Goal: Information Seeking & Learning: Check status

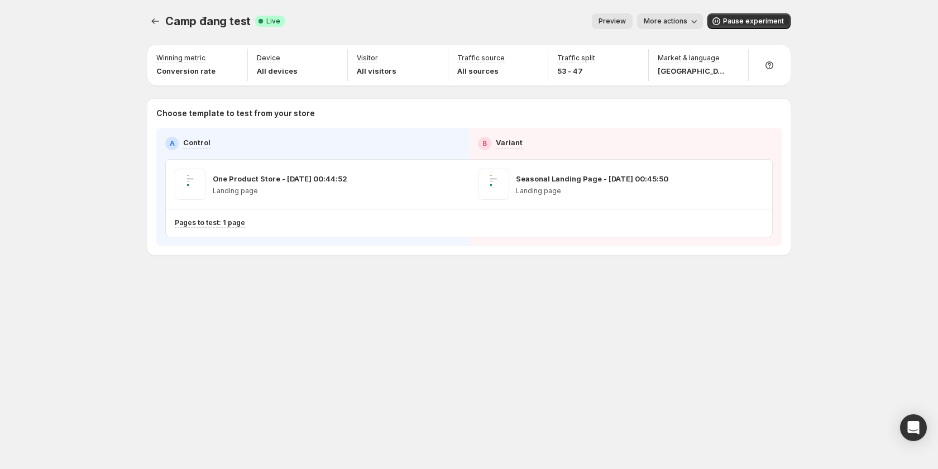
click at [660, 21] on span "More actions" at bounding box center [666, 21] width 44 height 9
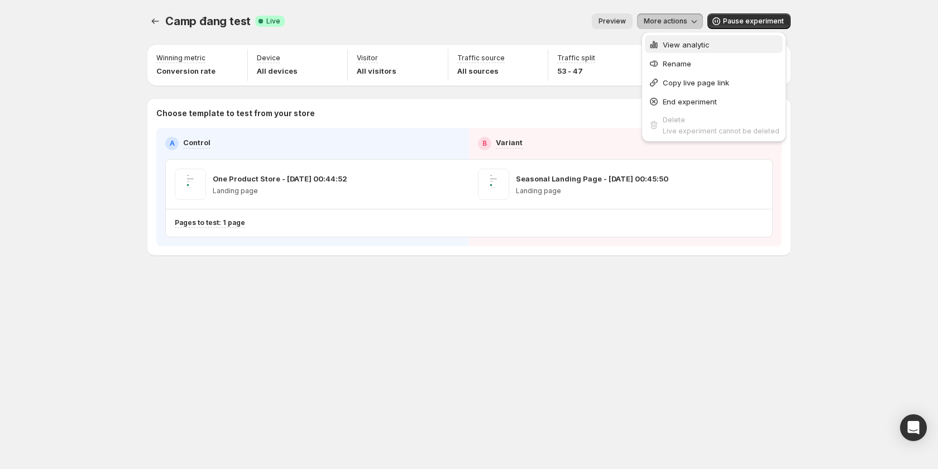
click at [677, 41] on span "View analytic" at bounding box center [686, 44] width 47 height 9
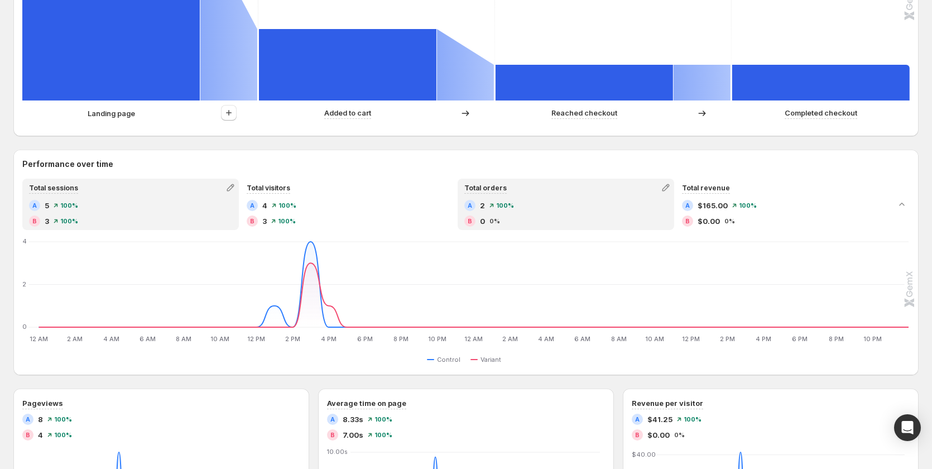
scroll to position [437, 0]
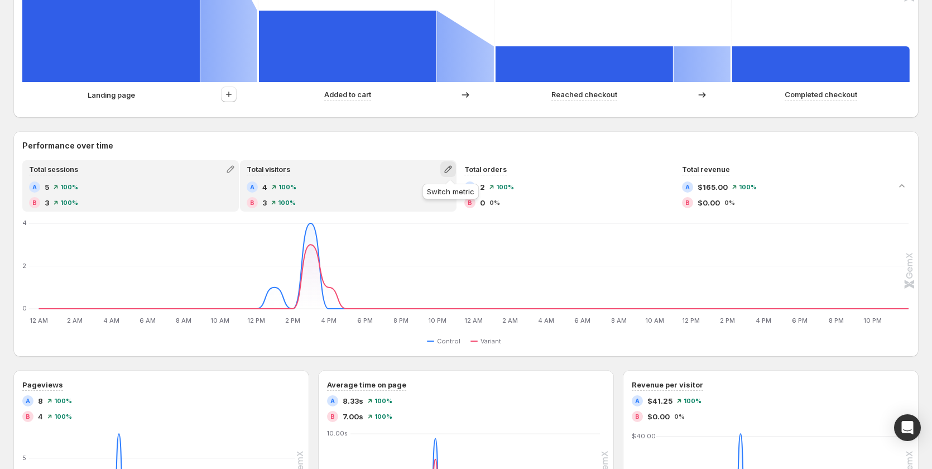
click at [448, 166] on icon "button" at bounding box center [448, 169] width 11 height 11
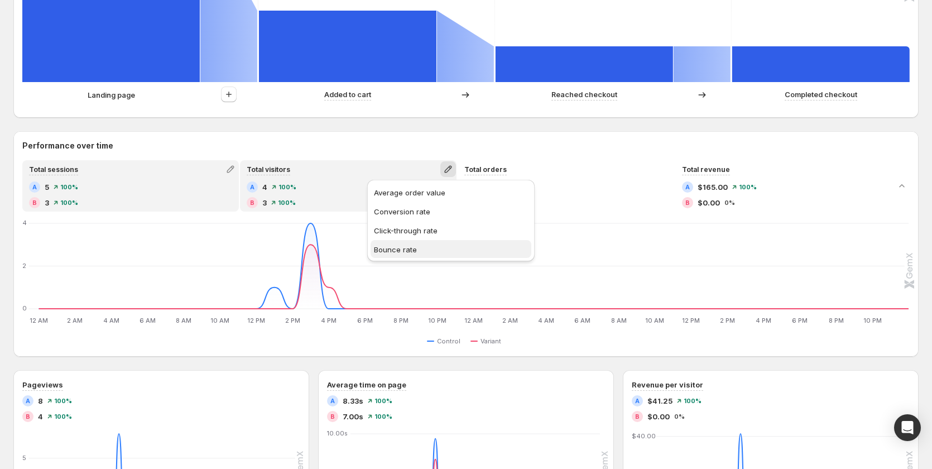
click at [425, 250] on span "Bounce rate" at bounding box center [451, 249] width 154 height 11
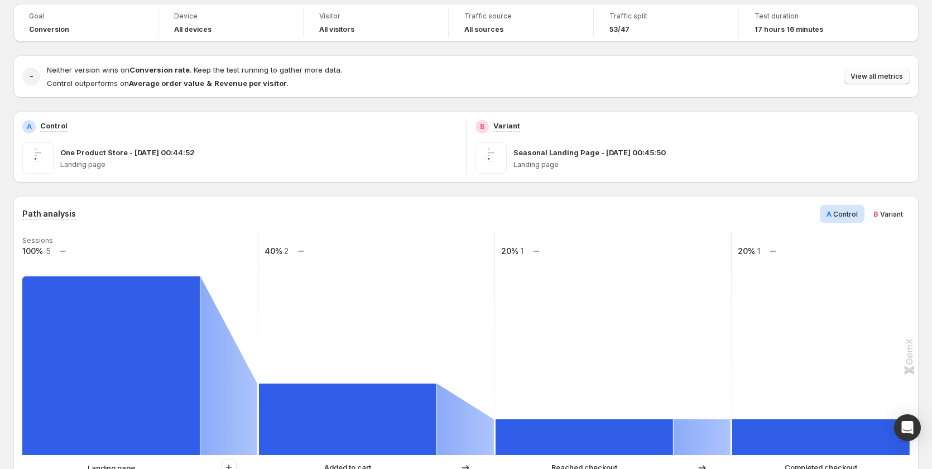
scroll to position [0, 0]
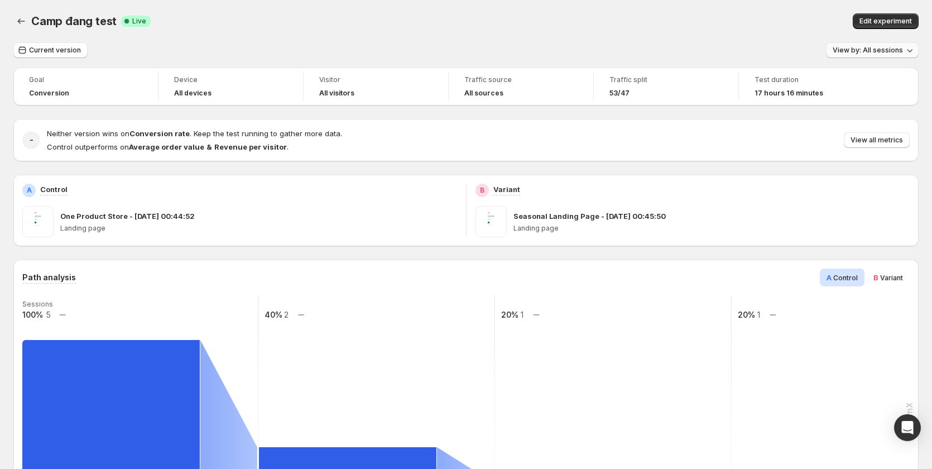
drag, startPoint x: 891, startPoint y: 45, endPoint x: 891, endPoint y: 54, distance: 8.9
click at [891, 45] on button "View by: All sessions" at bounding box center [872, 50] width 93 height 16
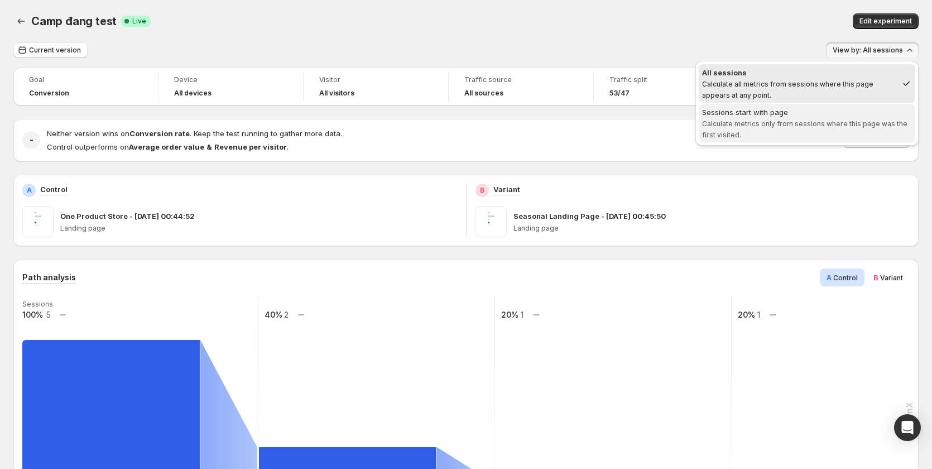
click at [854, 125] on span "Calculate metrics only from sessions where this page was the first visited." at bounding box center [804, 129] width 205 height 20
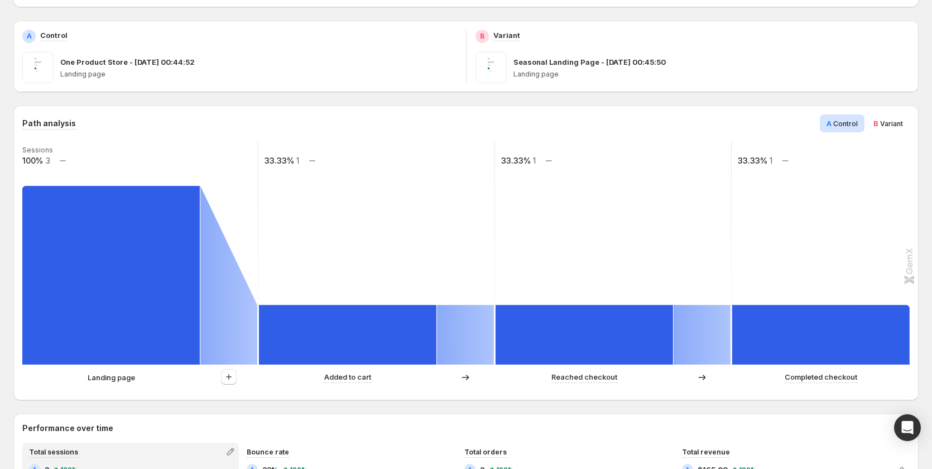
scroll to position [102, 0]
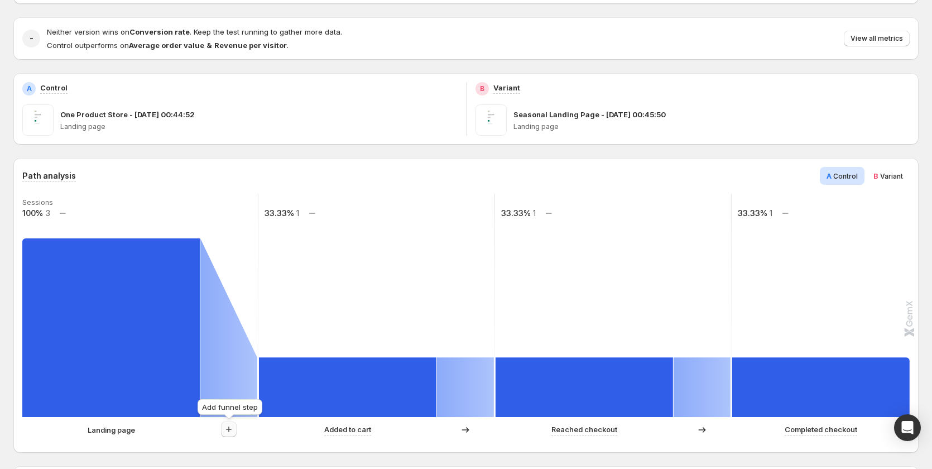
click at [226, 428] on icon "button" at bounding box center [228, 429] width 11 height 11
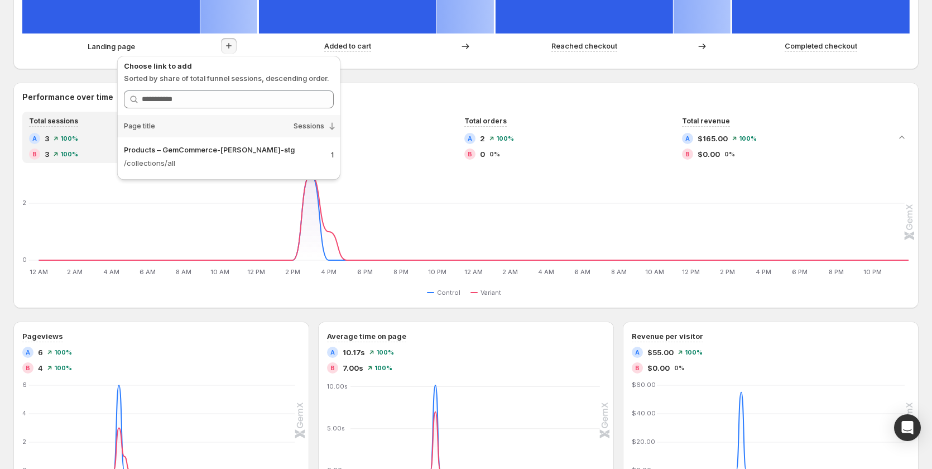
scroll to position [492, 0]
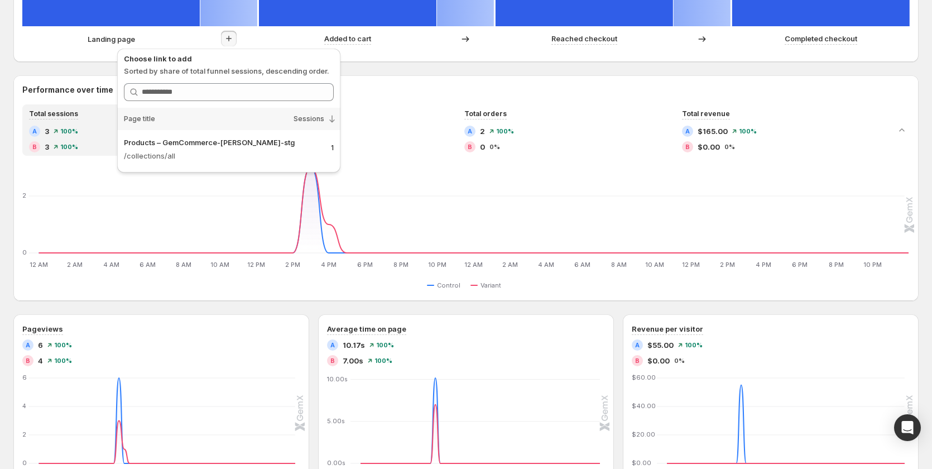
click at [405, 91] on h2 "Performance over time" at bounding box center [466, 89] width 888 height 11
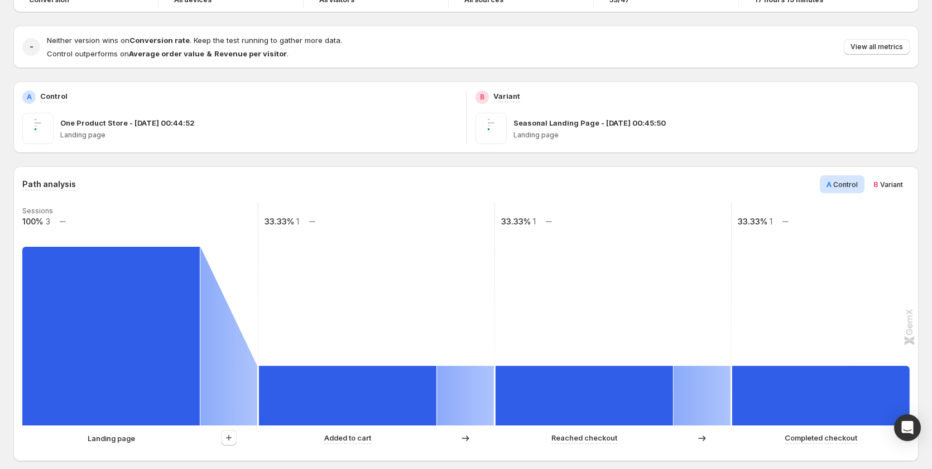
scroll to position [0, 0]
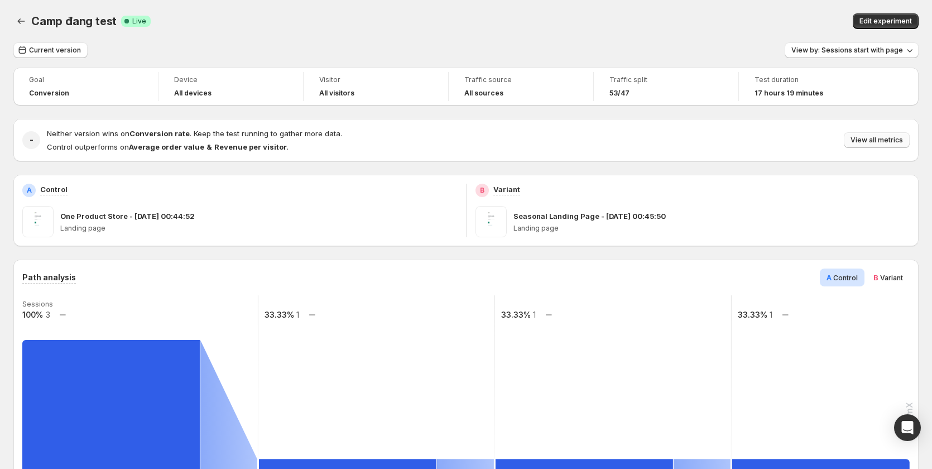
click at [873, 147] on button "View all metrics" at bounding box center [877, 140] width 66 height 16
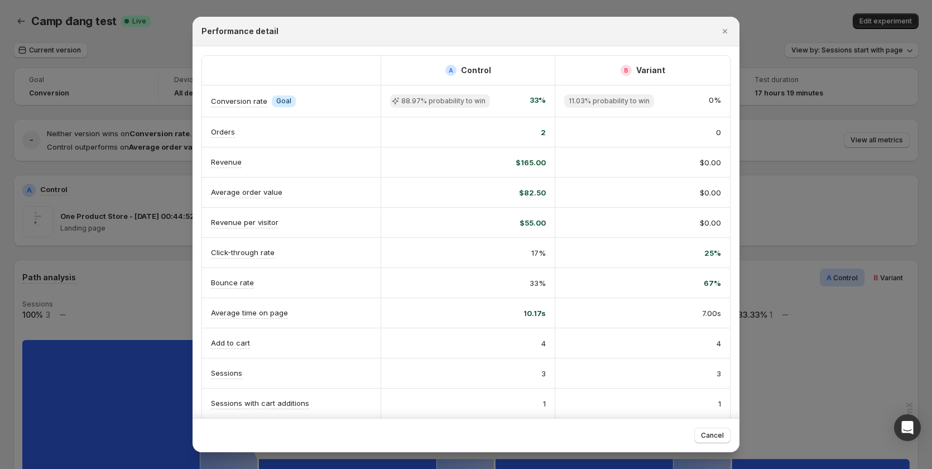
drag, startPoint x: 802, startPoint y: 122, endPoint x: 834, endPoint y: 73, distance: 58.8
click at [811, 110] on div at bounding box center [466, 234] width 932 height 469
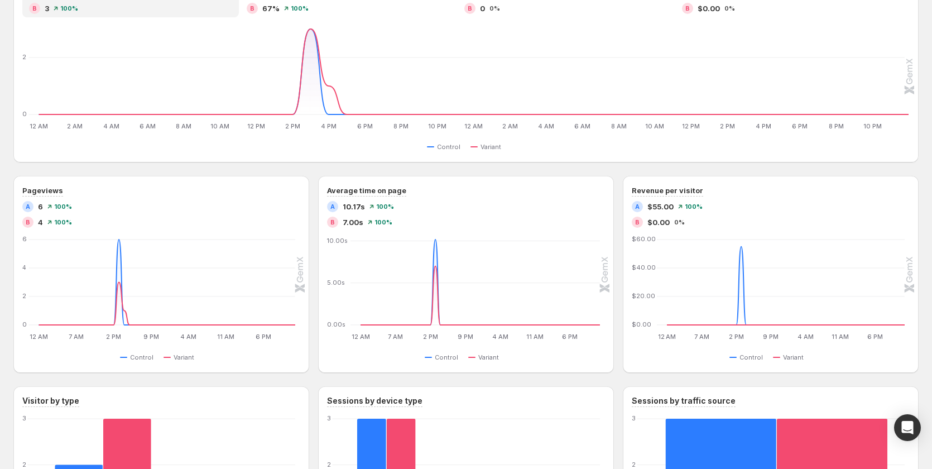
scroll to position [614, 0]
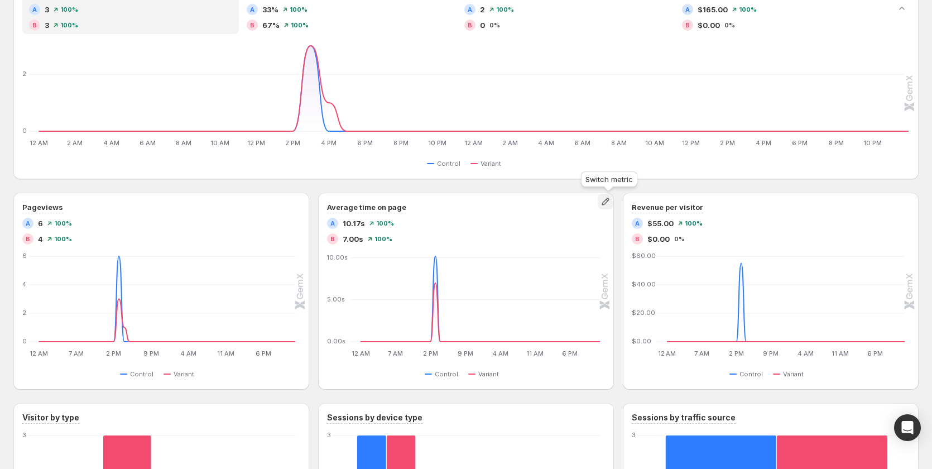
click at [607, 203] on icon "button" at bounding box center [605, 201] width 11 height 11
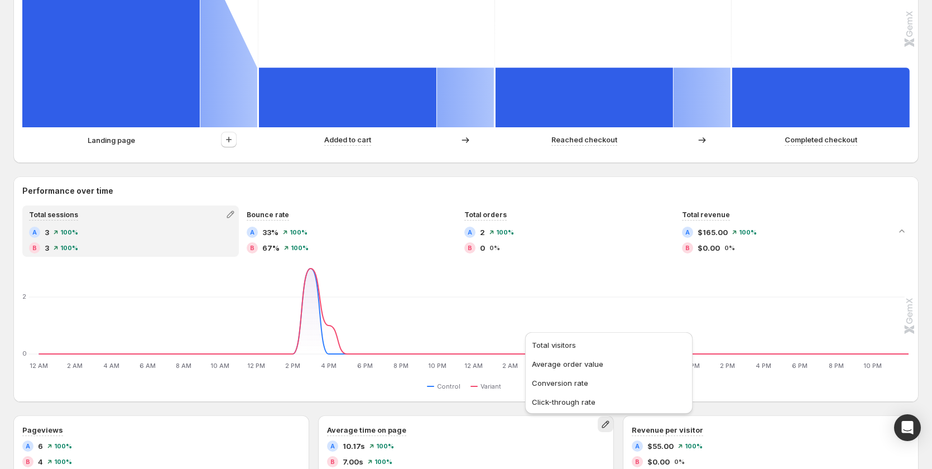
scroll to position [391, 0]
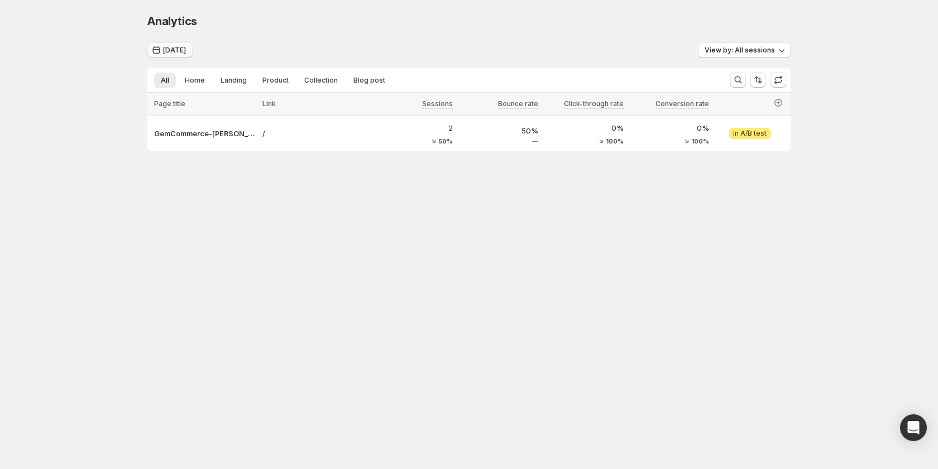
click at [180, 54] on span "Today" at bounding box center [174, 50] width 23 height 9
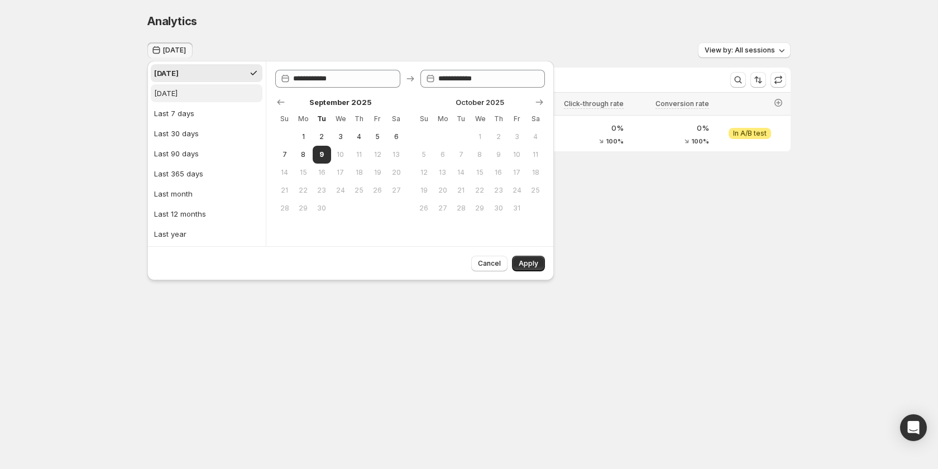
click at [208, 95] on button "Yesterday" at bounding box center [207, 93] width 112 height 18
type input "**********"
click at [532, 261] on span "Apply" at bounding box center [529, 263] width 20 height 9
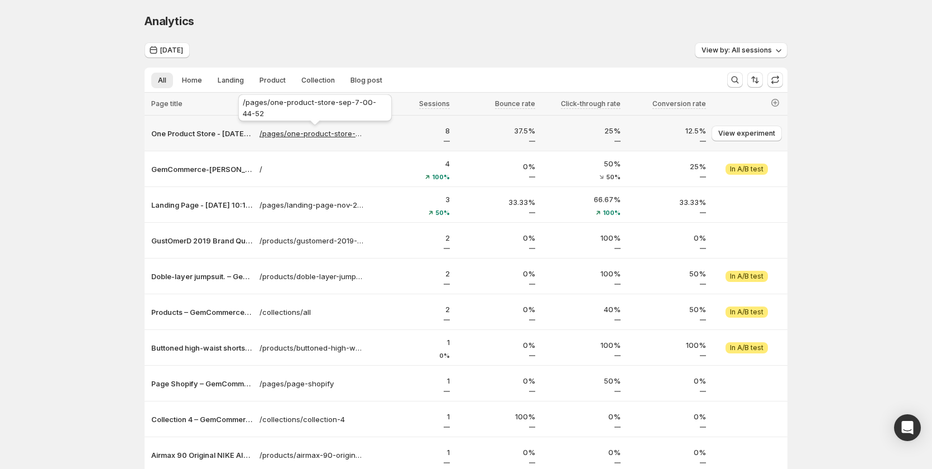
click at [316, 135] on p "/pages/one-product-store-sep-7-00-44-52" at bounding box center [312, 133] width 105 height 11
click at [168, 136] on p "One Product Store - Sep 7, 00:44:52 – GemCommerce-sandy-stg" at bounding box center [202, 133] width 102 height 11
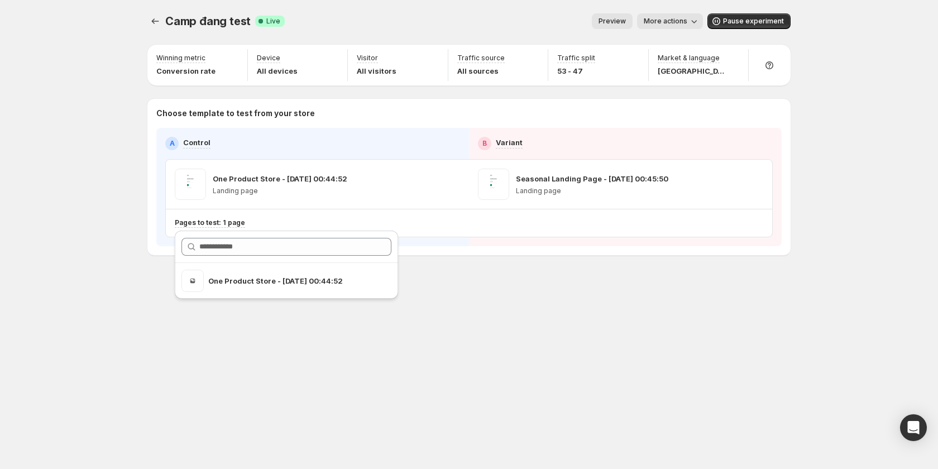
click at [116, 342] on div "Camp đang test. This page is ready Camp đang test Success Complete Live Preview…" at bounding box center [469, 234] width 938 height 469
click at [450, 184] on icon "button" at bounding box center [452, 184] width 11 height 11
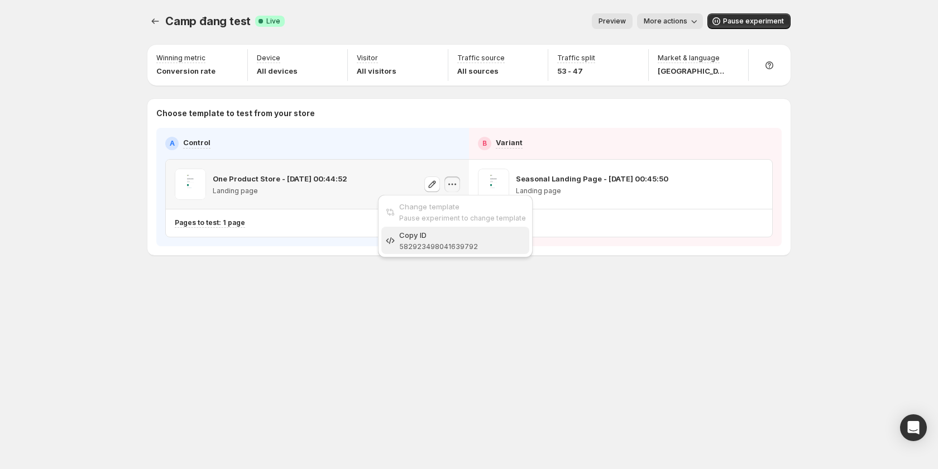
click at [450, 236] on div "Copy ID" at bounding box center [462, 234] width 127 height 11
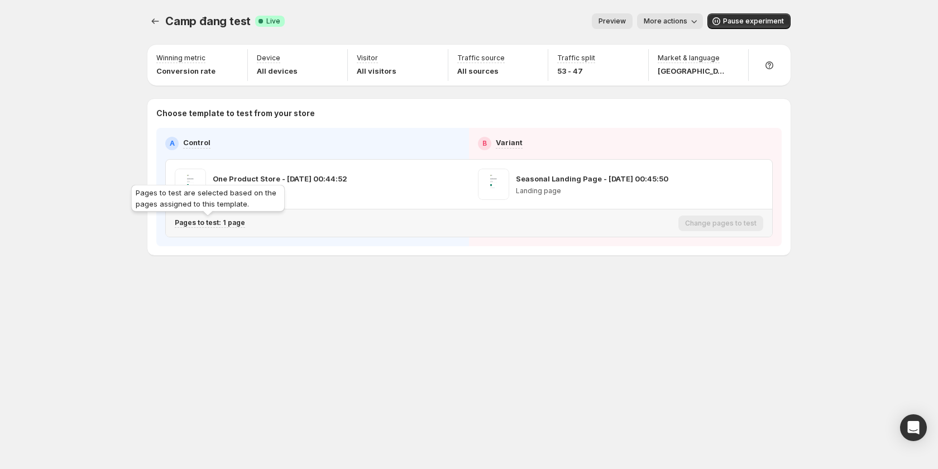
click at [236, 222] on p "Pages to test: 1 page" at bounding box center [210, 222] width 70 height 9
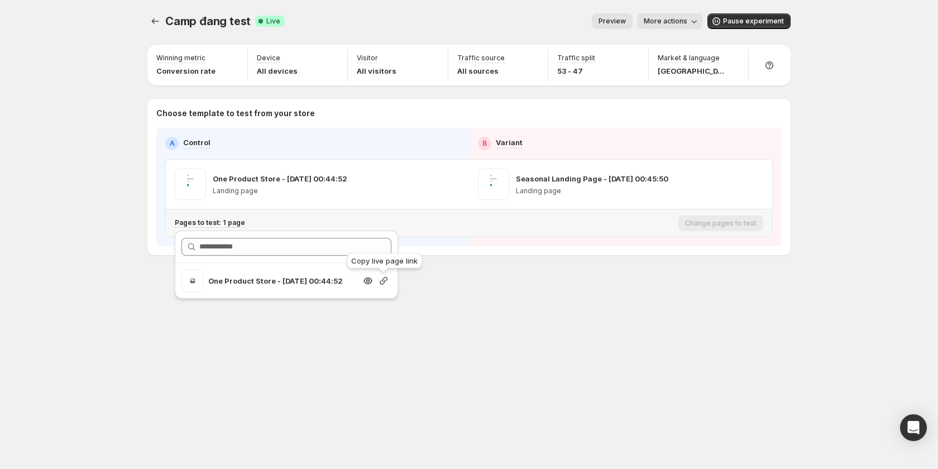
click at [383, 284] on icon "button" at bounding box center [384, 281] width 8 height 8
click at [384, 281] on icon "button" at bounding box center [383, 280] width 11 height 11
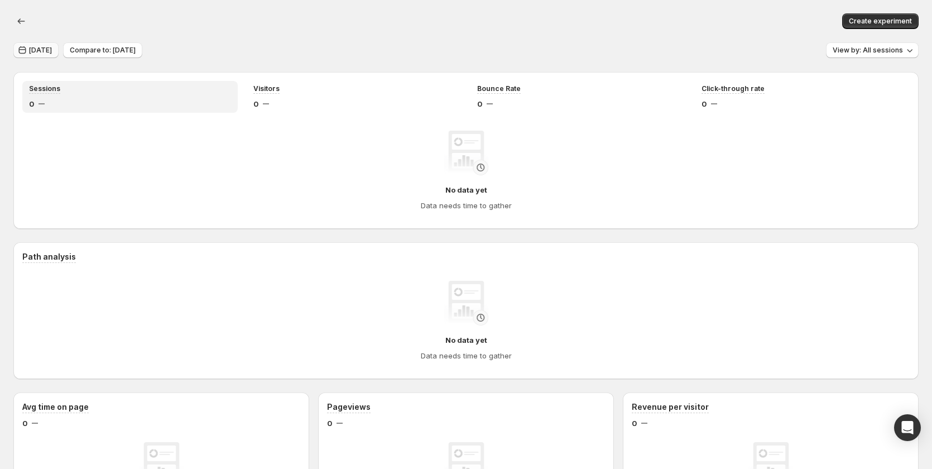
click at [29, 48] on span "[DATE]" at bounding box center [40, 50] width 23 height 9
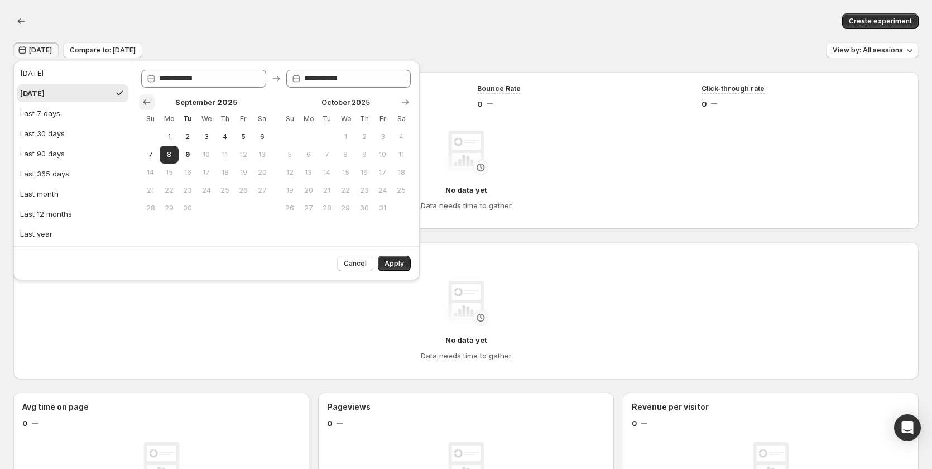
click at [145, 106] on icon "Show previous month, August 2025" at bounding box center [146, 102] width 11 height 11
click at [219, 190] on button "21" at bounding box center [225, 190] width 18 height 18
type input "**********"
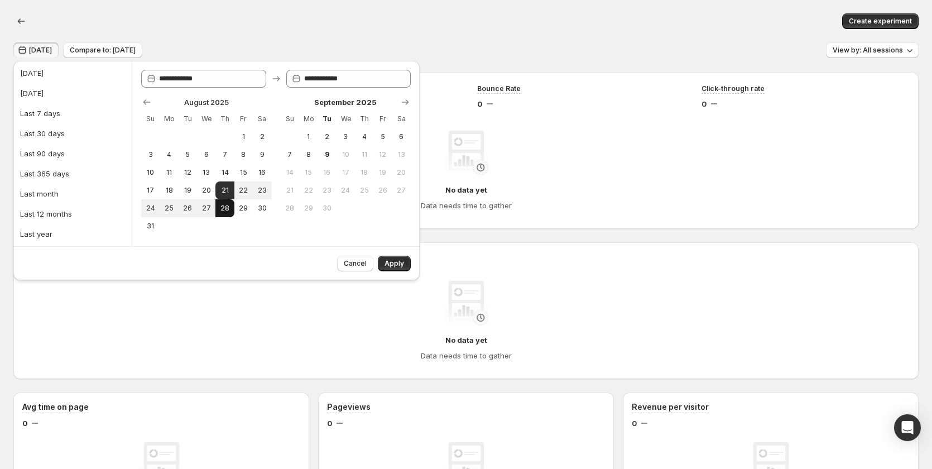
click at [221, 202] on button "28" at bounding box center [225, 208] width 18 height 18
type input "**********"
click at [381, 261] on button "Apply" at bounding box center [394, 264] width 33 height 16
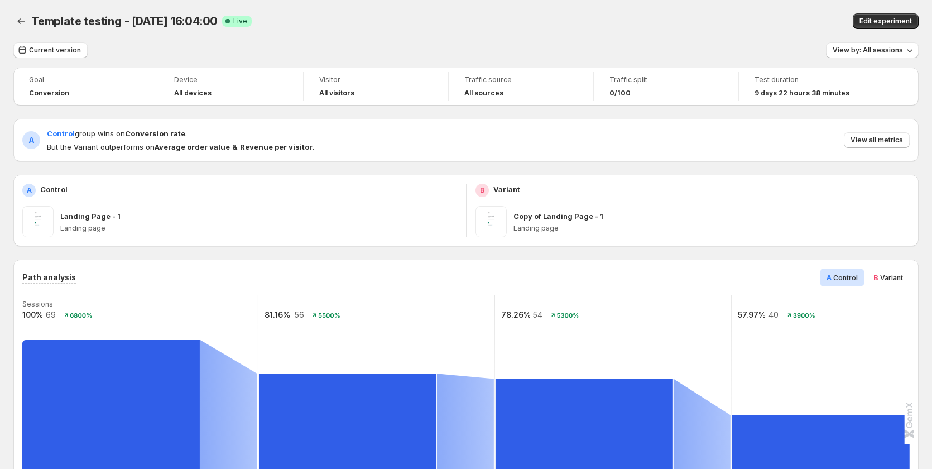
scroll to position [827, 0]
